Goal: Find specific page/section: Find specific page/section

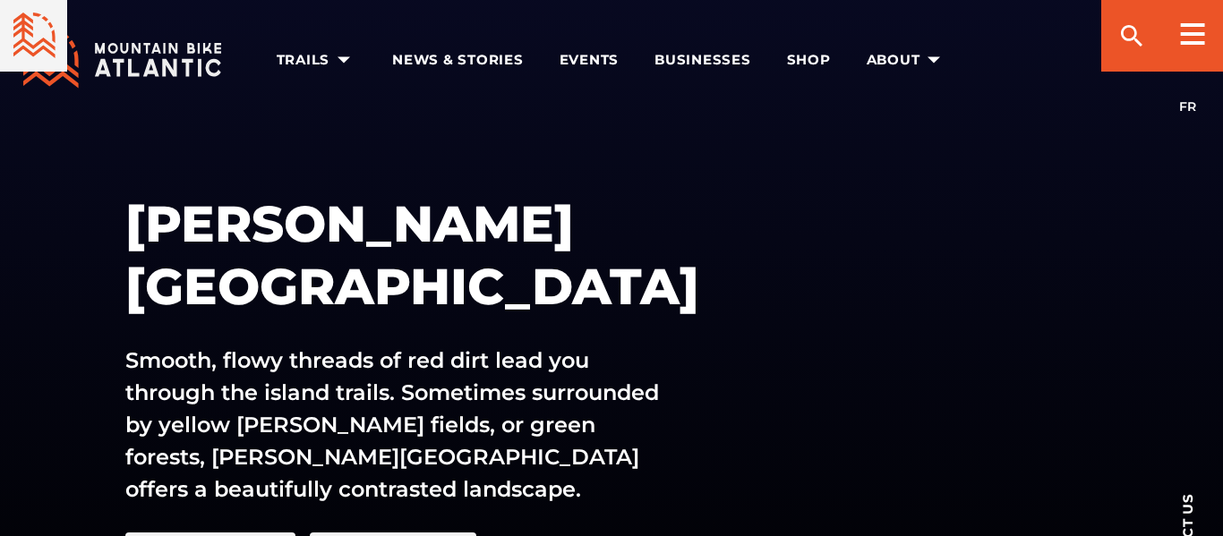
scroll to position [255, 0]
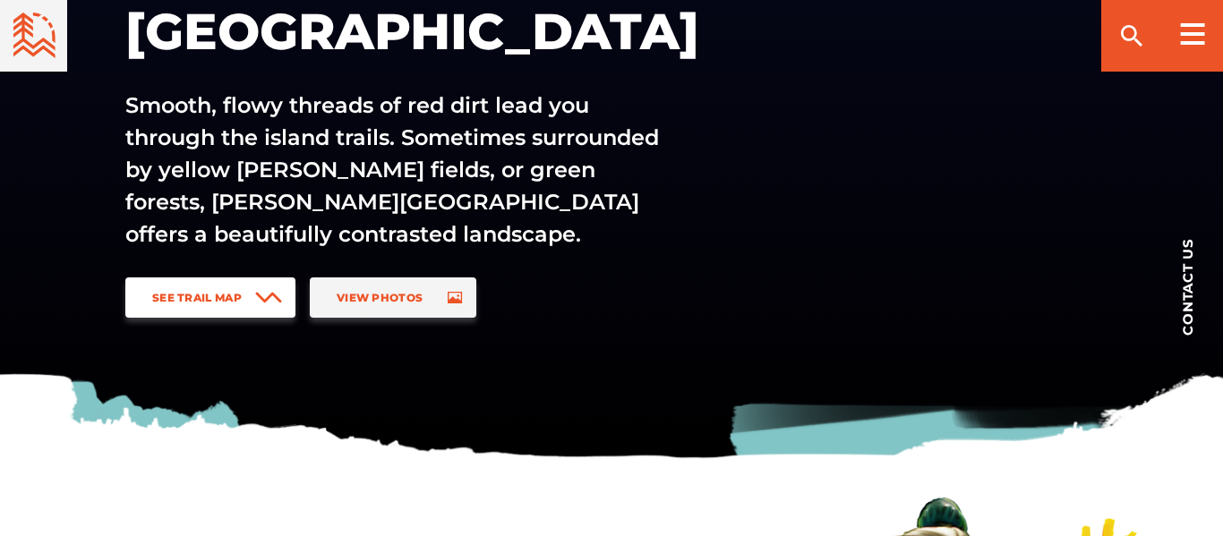
click at [261, 292] on icon at bounding box center [268, 298] width 27 height 12
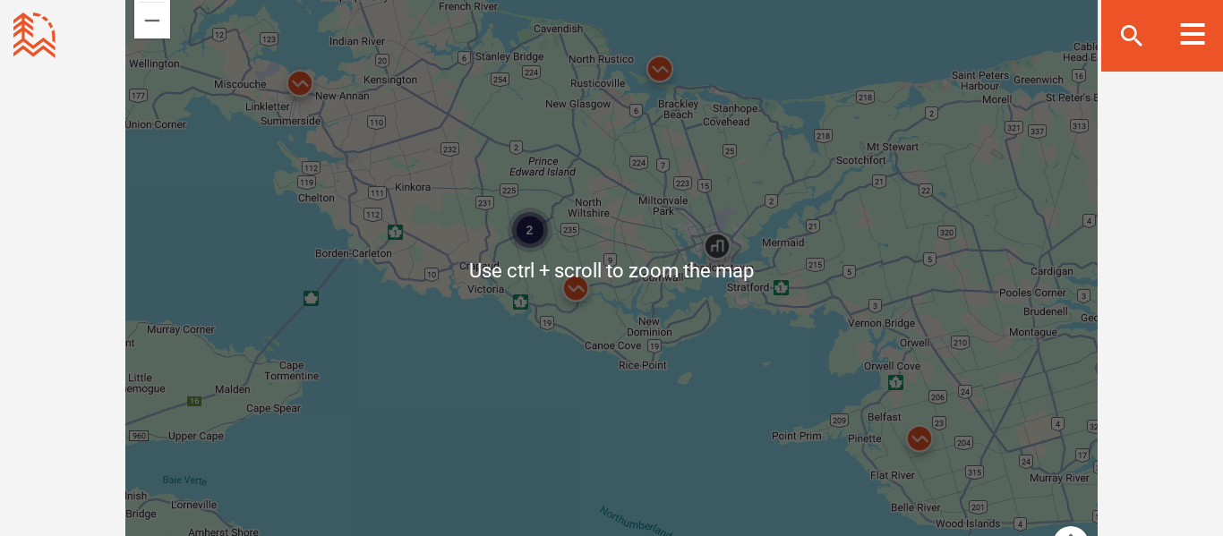
scroll to position [1651, 0]
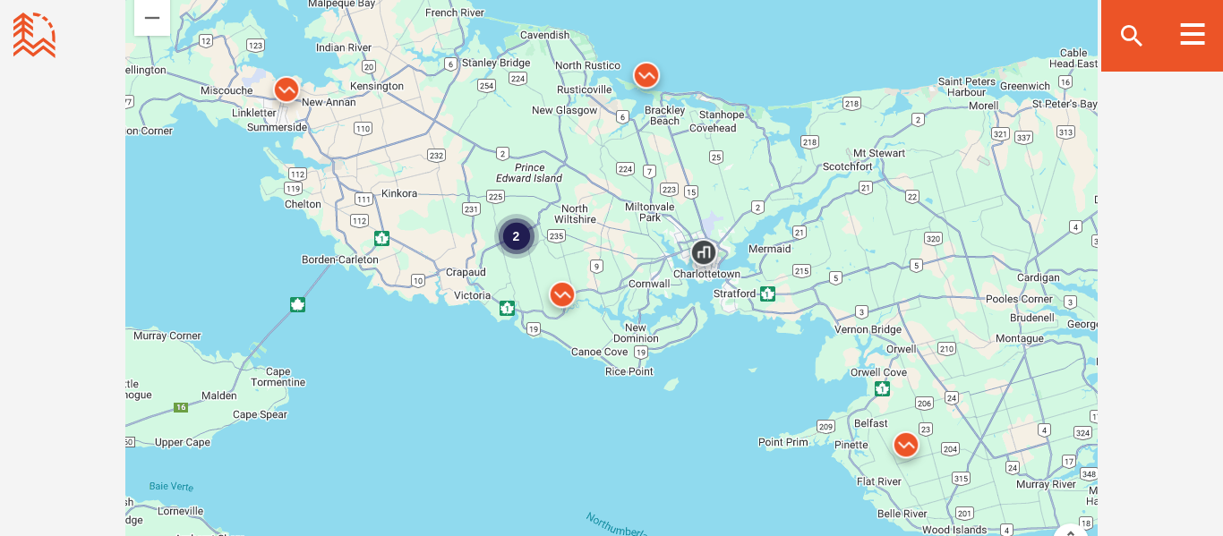
drag, startPoint x: 759, startPoint y: 281, endPoint x: 742, endPoint y: 286, distance: 17.6
click at [742, 286] on div "2" at bounding box center [611, 267] width 973 height 627
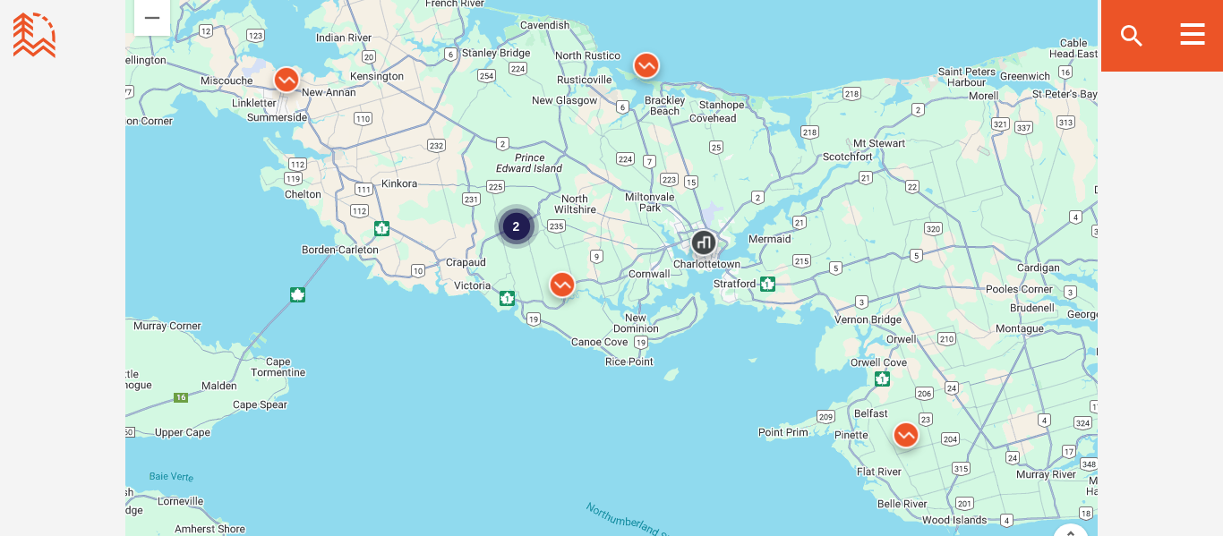
click at [563, 287] on img at bounding box center [563, 289] width 54 height 54
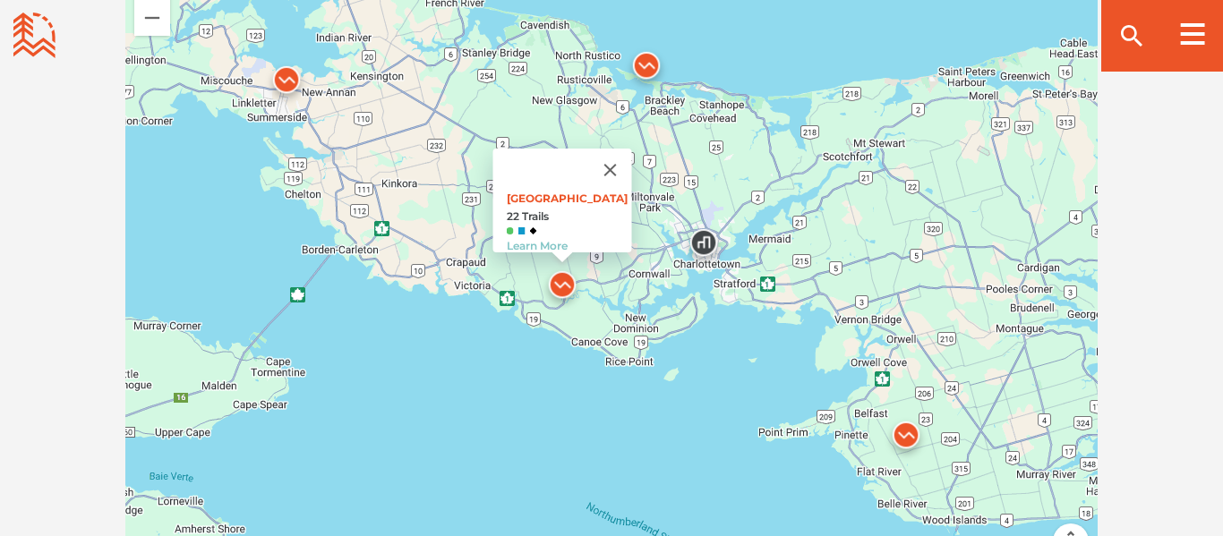
click at [656, 68] on img at bounding box center [647, 70] width 54 height 54
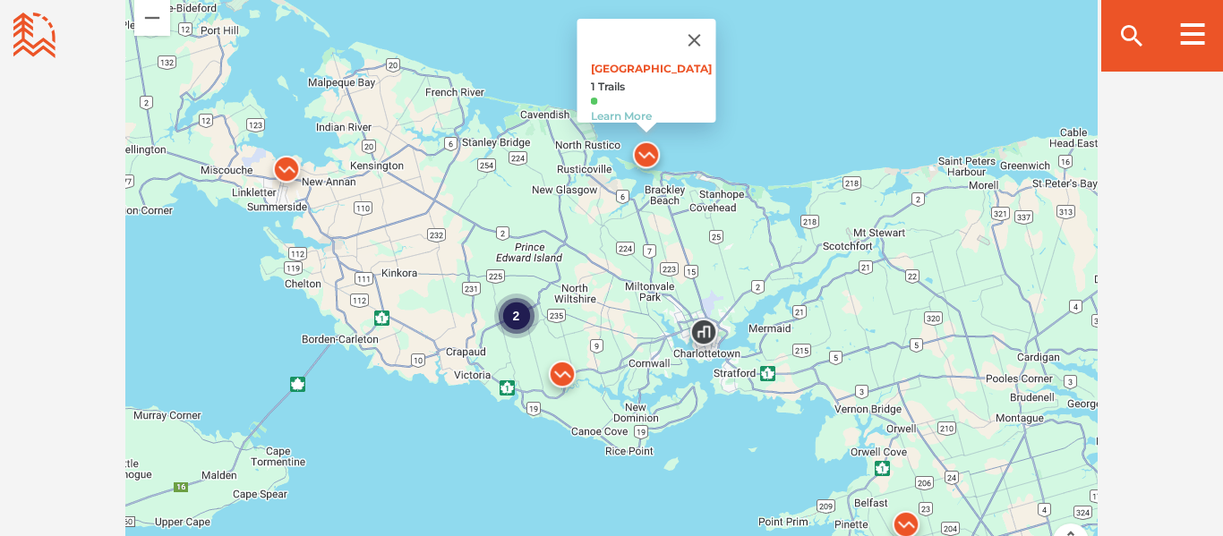
click at [524, 326] on div "2" at bounding box center [516, 316] width 45 height 45
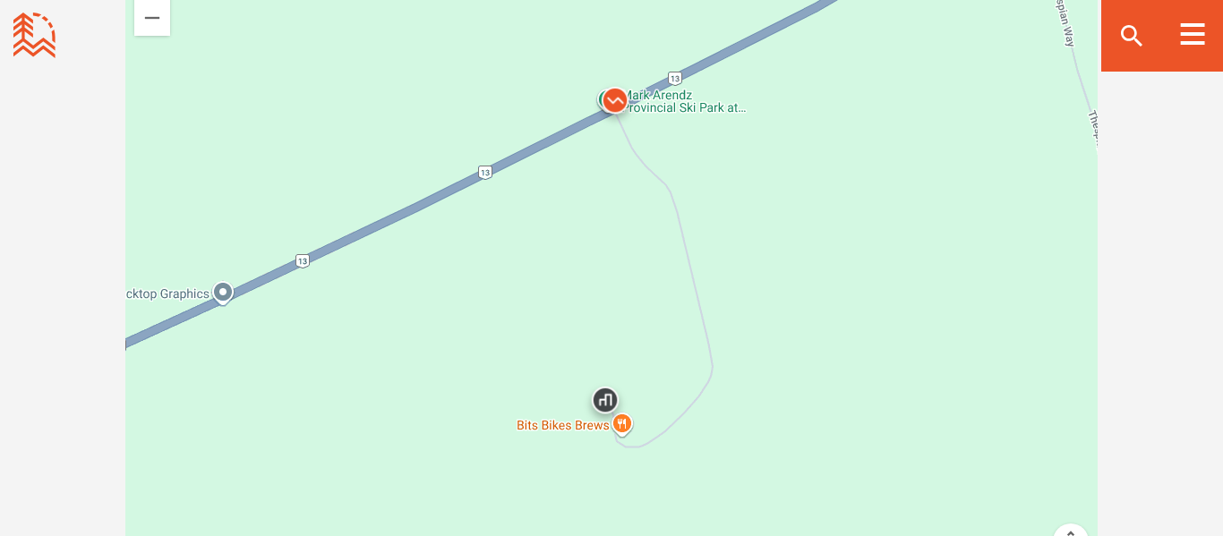
click at [617, 108] on img at bounding box center [615, 105] width 54 height 54
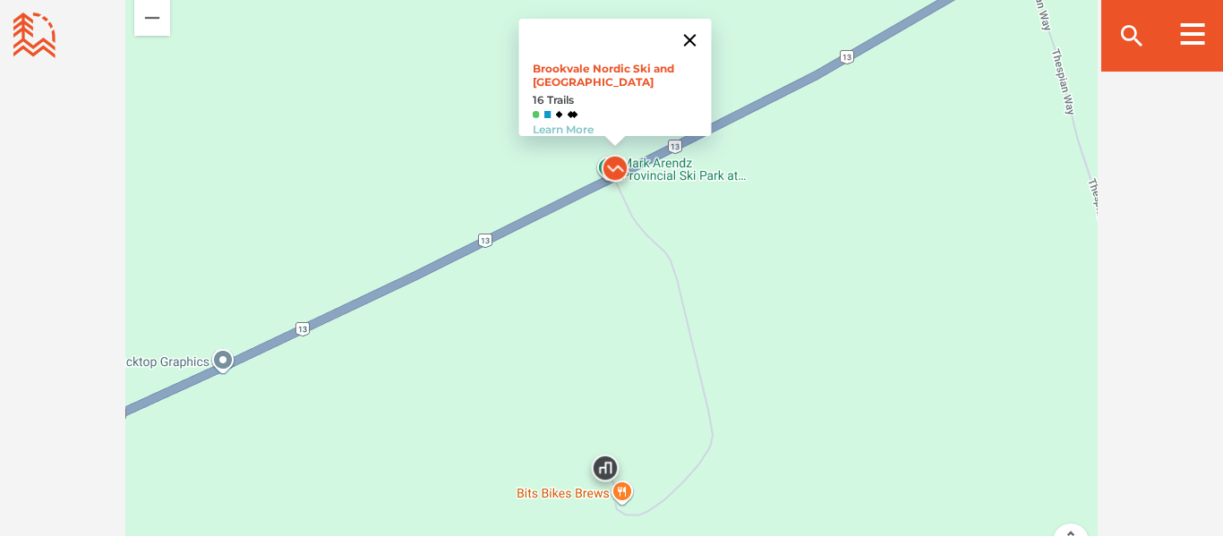
click at [698, 25] on button "Close" at bounding box center [690, 40] width 43 height 43
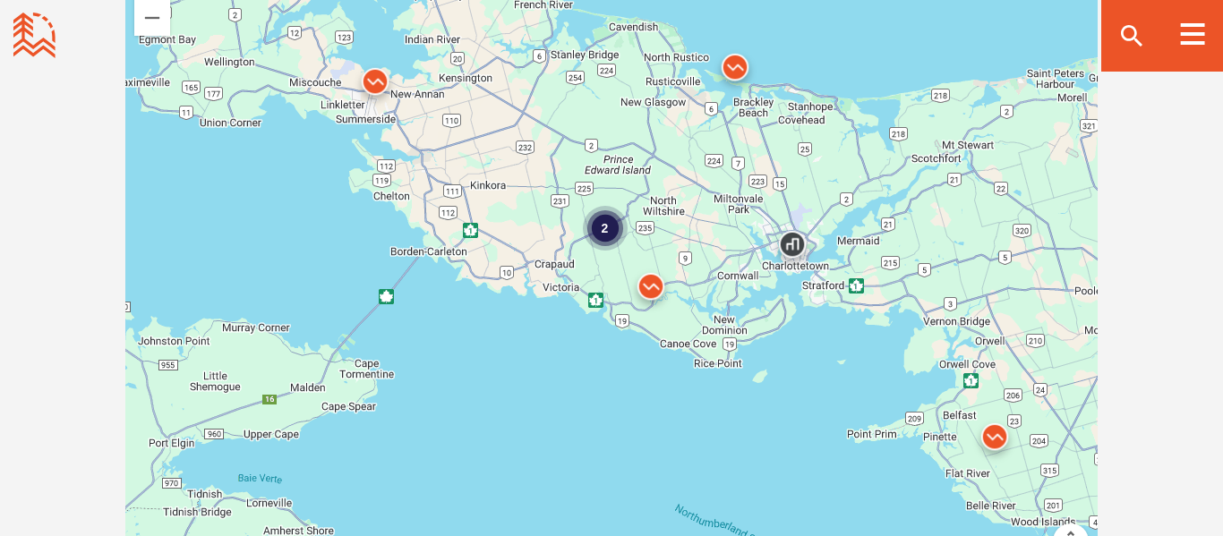
drag, startPoint x: 955, startPoint y: 476, endPoint x: 845, endPoint y: 433, distance: 118.3
click at [845, 433] on div "To navigate, press the arrow keys. 2" at bounding box center [611, 267] width 973 height 627
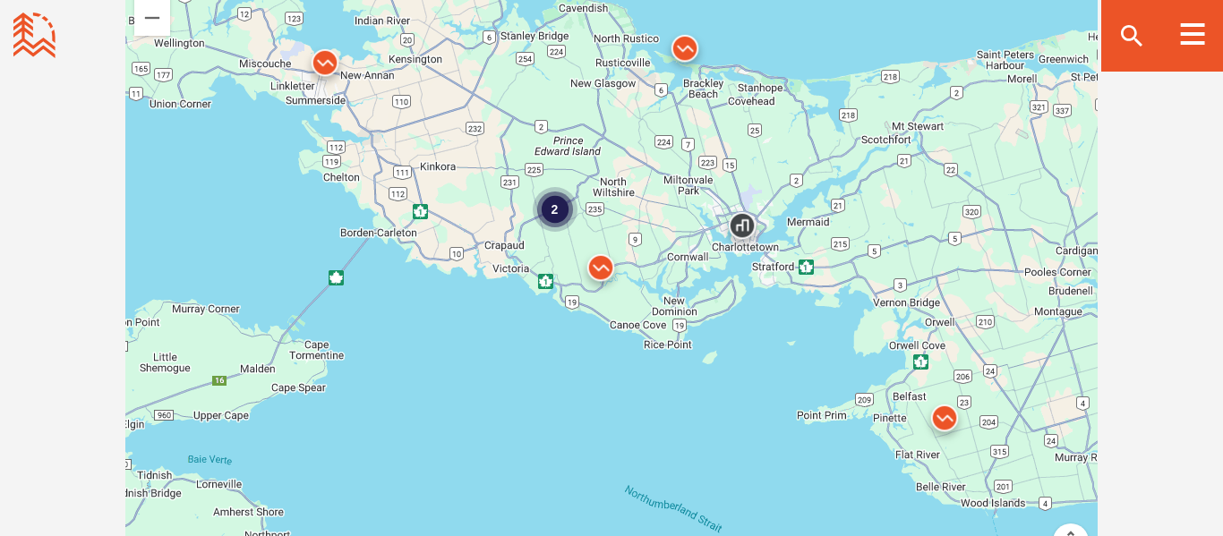
click at [933, 426] on img at bounding box center [945, 423] width 54 height 54
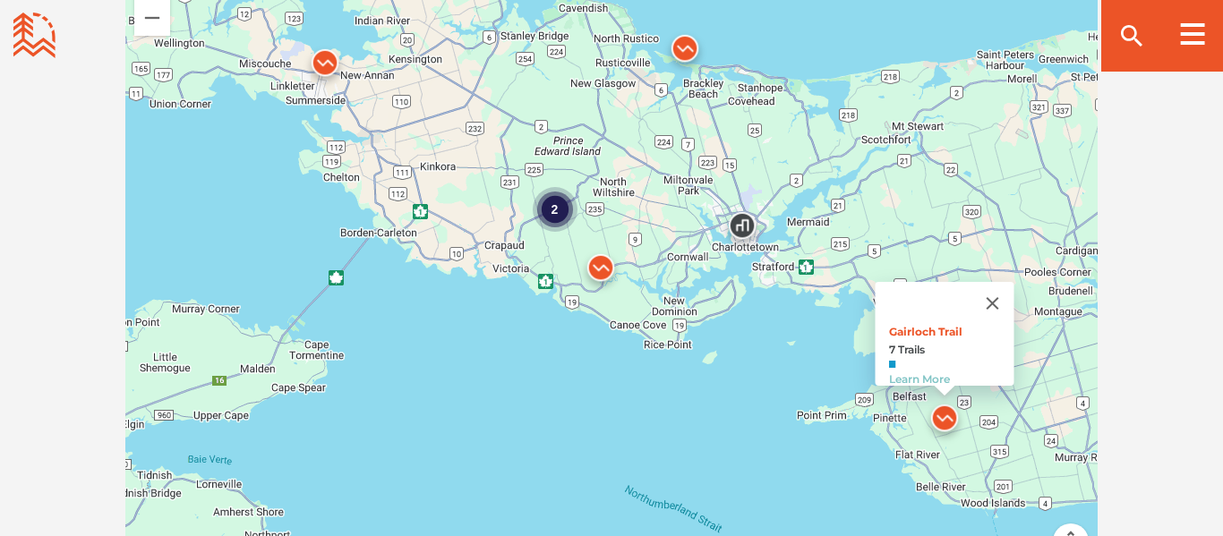
click at [944, 424] on img at bounding box center [945, 423] width 54 height 54
click at [927, 325] on link "Gairloch Trail" at bounding box center [925, 331] width 73 height 13
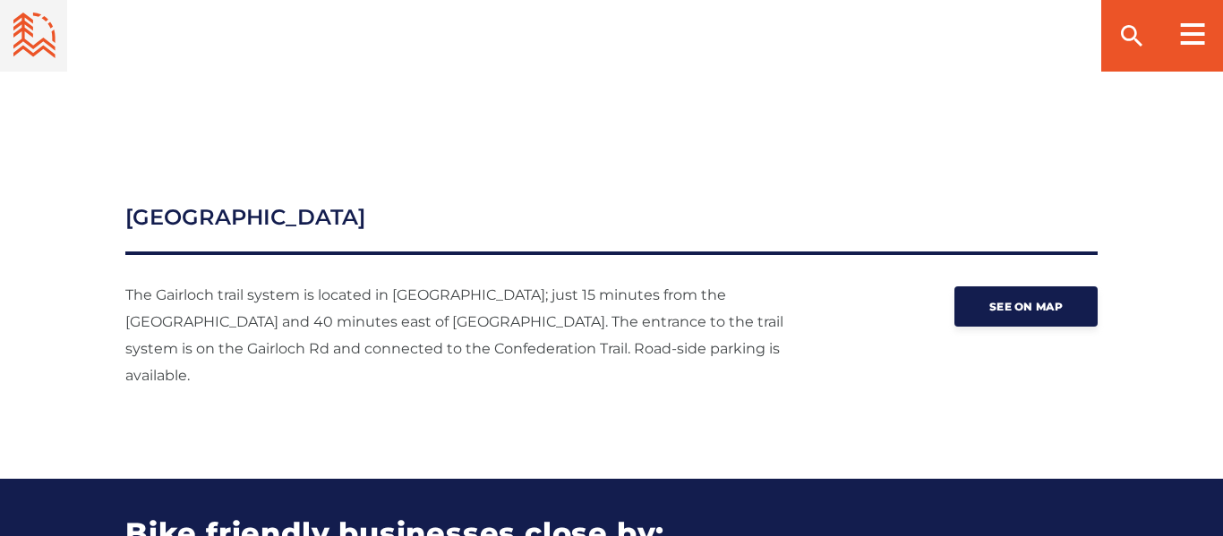
scroll to position [2268, 0]
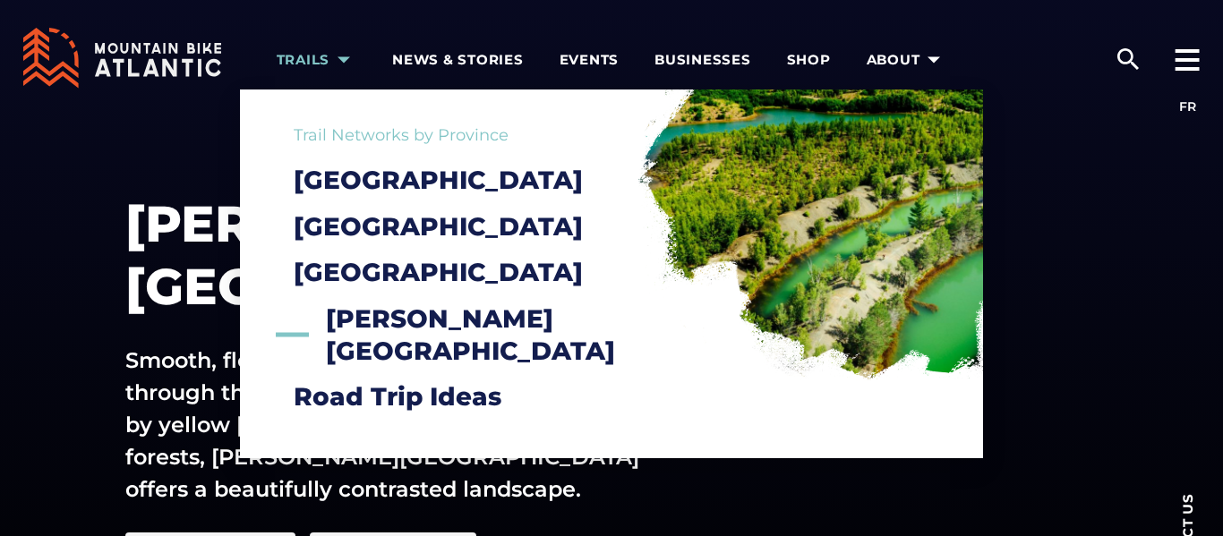
click at [342, 47] on icon "arrow dropdown" at bounding box center [343, 59] width 25 height 25
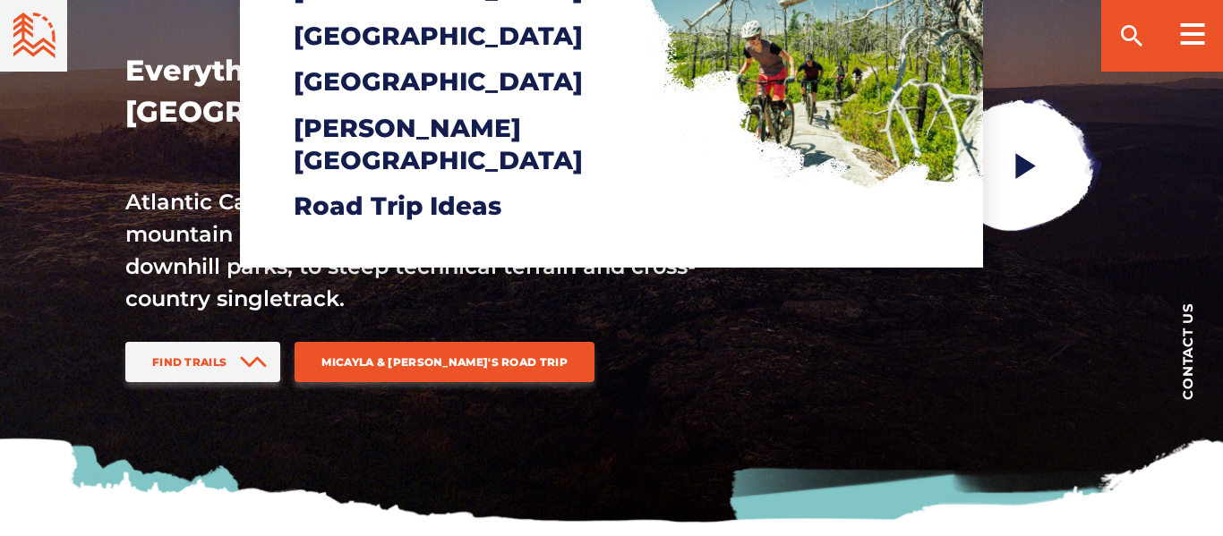
scroll to position [189, 0]
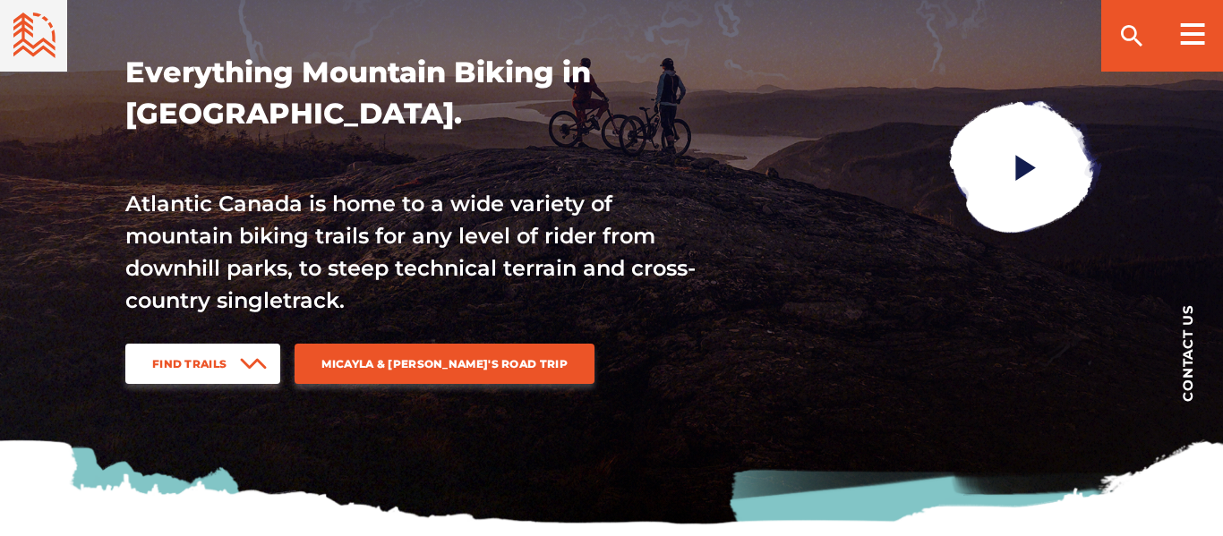
click at [229, 369] on link "Find Trails" at bounding box center [202, 364] width 155 height 40
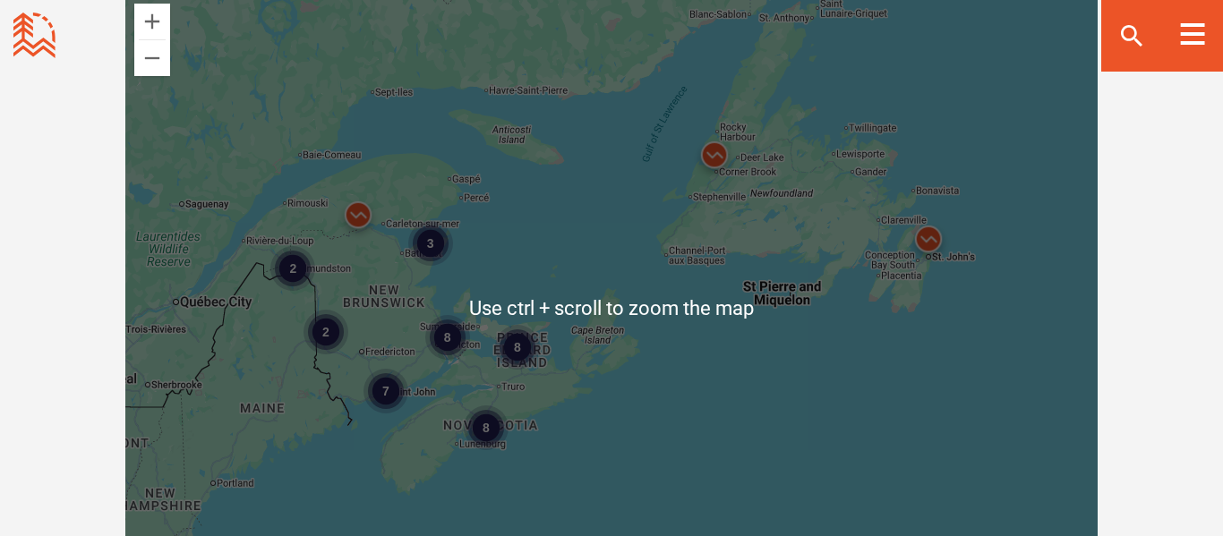
scroll to position [2469, 0]
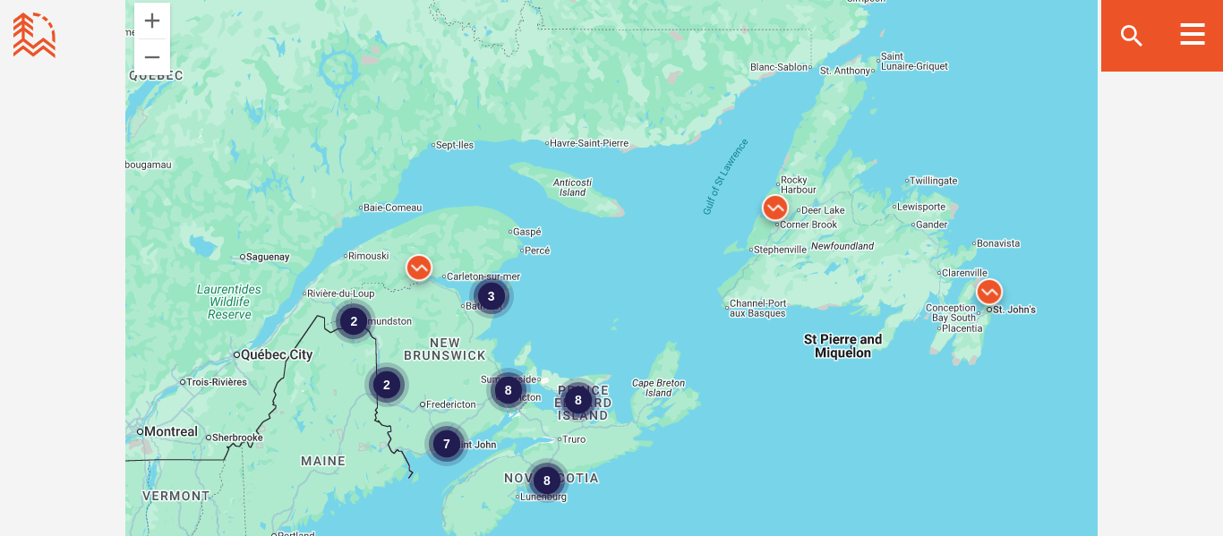
drag, startPoint x: 768, startPoint y: 170, endPoint x: 823, endPoint y: 236, distance: 85.9
click at [823, 236] on div "8 7 2 3 8 8 2" at bounding box center [611, 307] width 973 height 627
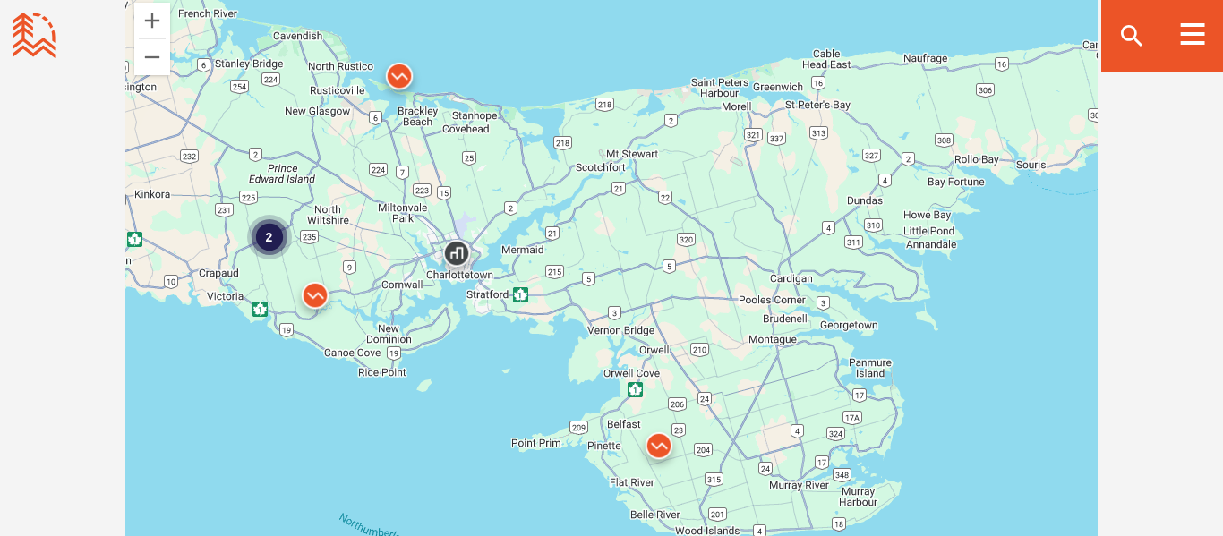
click at [315, 273] on img at bounding box center [315, 300] width 54 height 54
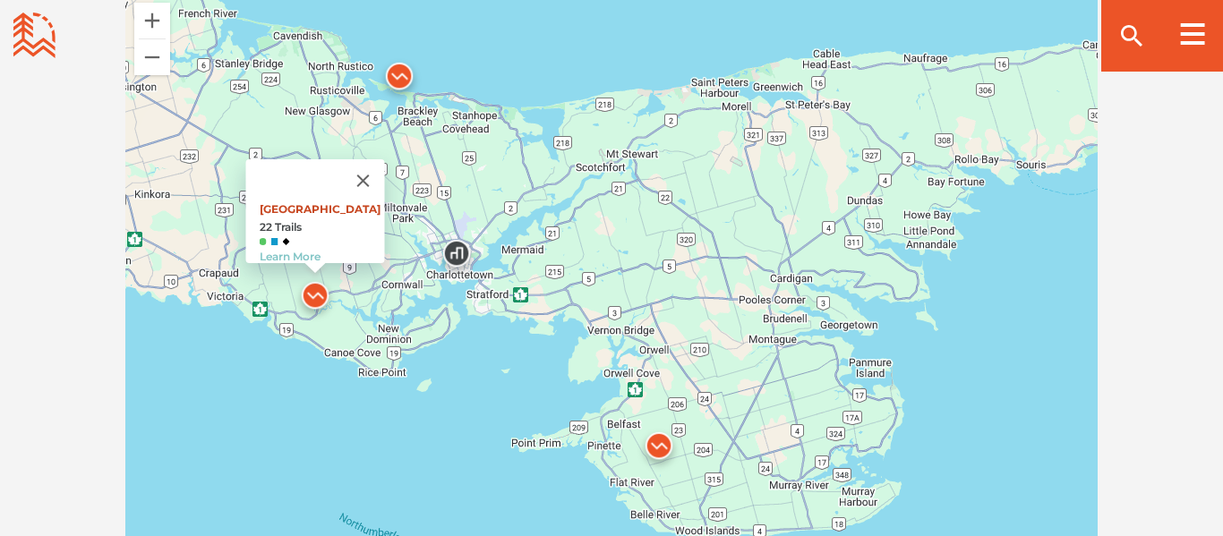
click at [331, 202] on link "[GEOGRAPHIC_DATA]" at bounding box center [320, 208] width 121 height 13
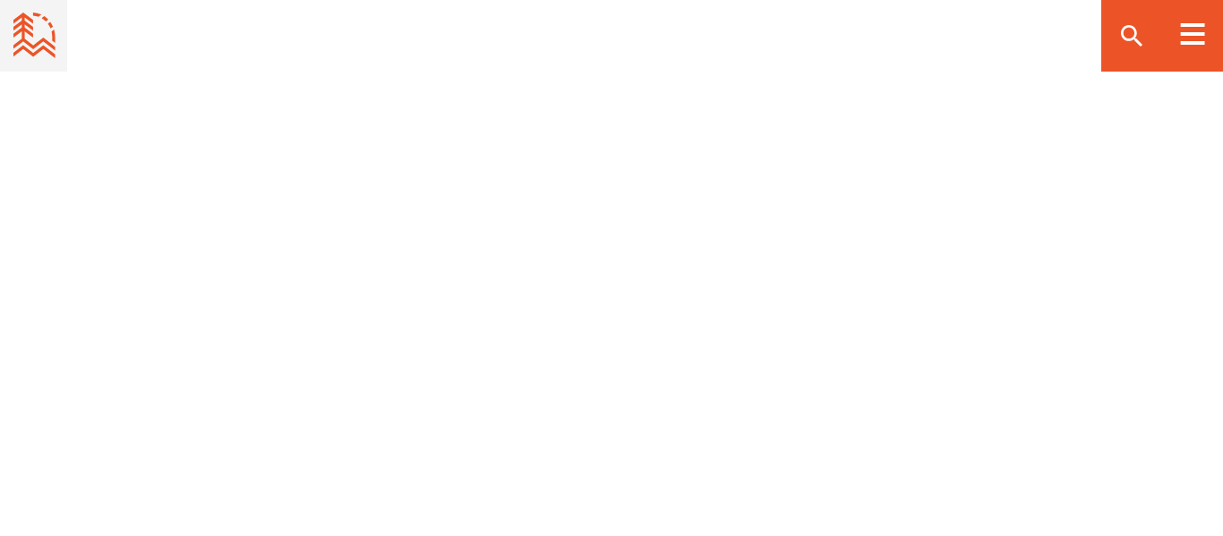
scroll to position [2107, 0]
